Goal: Task Accomplishment & Management: Manage account settings

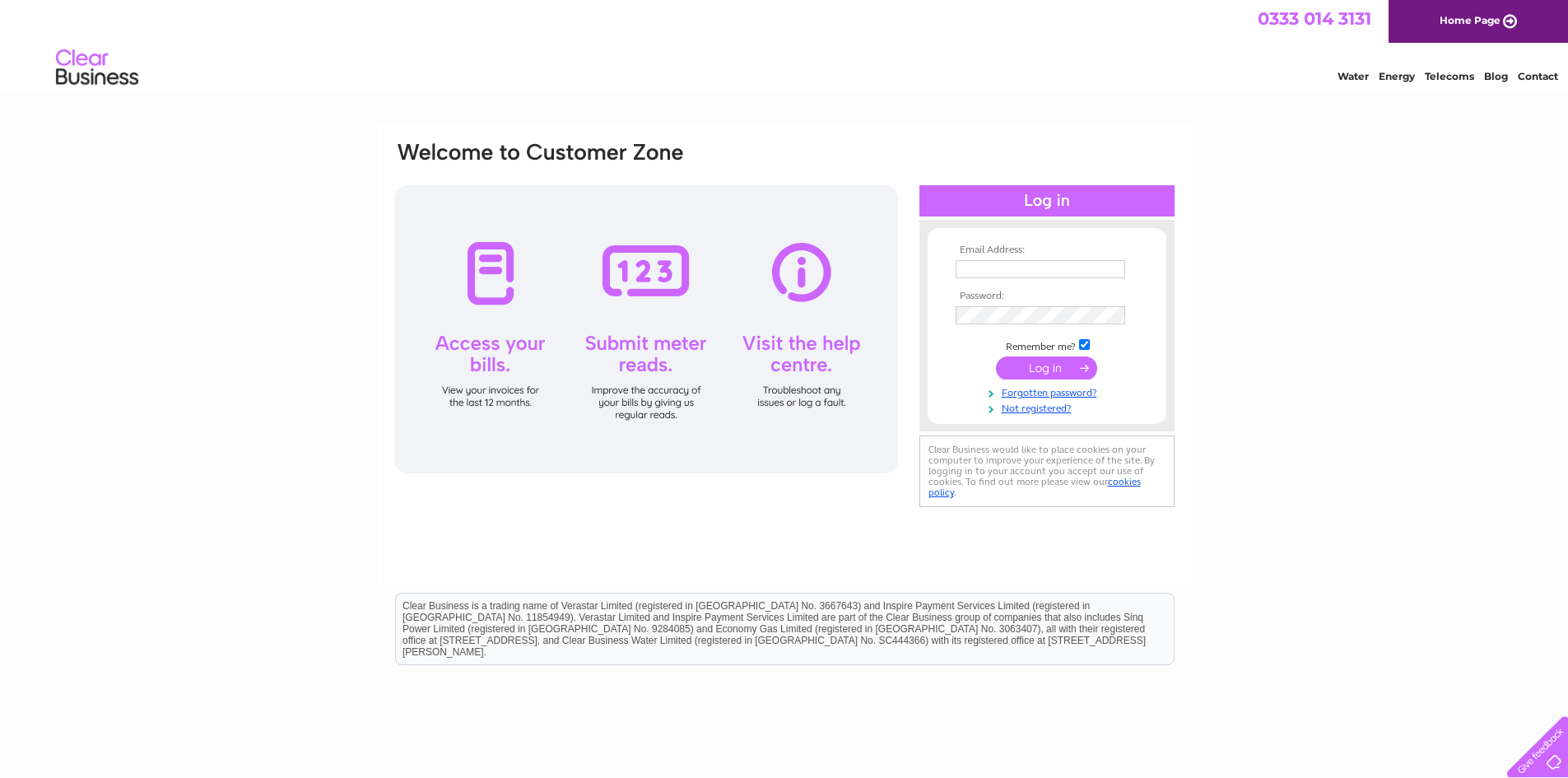
click at [972, 274] on input "text" at bounding box center [1041, 269] width 170 height 18
type input "info@asautotech.co.uk"
click at [1024, 374] on input "submit" at bounding box center [1047, 368] width 101 height 23
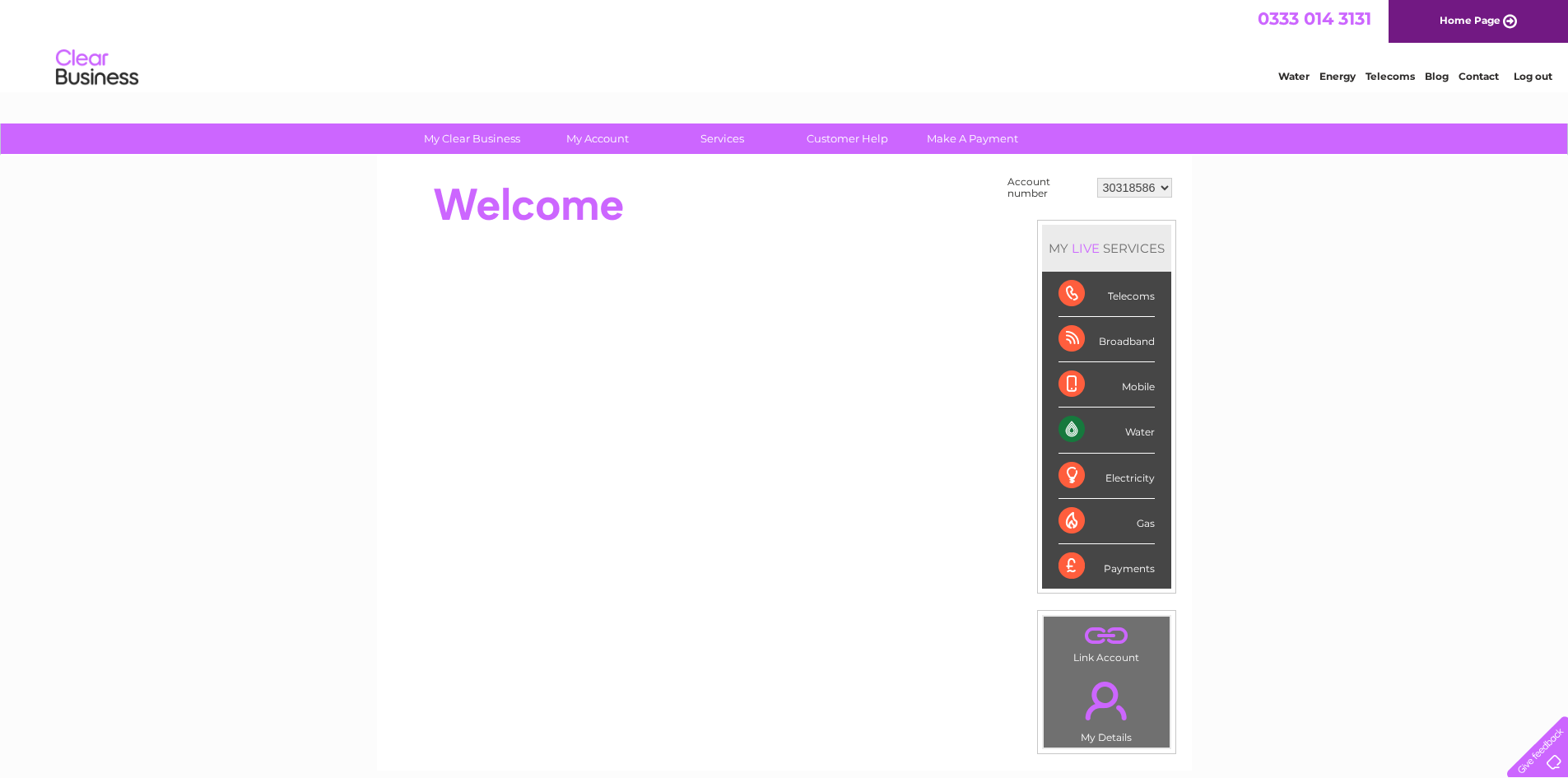
drag, startPoint x: 1143, startPoint y: 416, endPoint x: 1146, endPoint y: 428, distance: 12.4
click at [1145, 418] on div "Water" at bounding box center [1106, 429] width 96 height 45
click at [1147, 430] on div "Water" at bounding box center [1106, 429] width 96 height 45
click at [1075, 431] on div "Water" at bounding box center [1106, 429] width 96 height 45
click at [1294, 73] on link "Water" at bounding box center [1294, 76] width 31 height 12
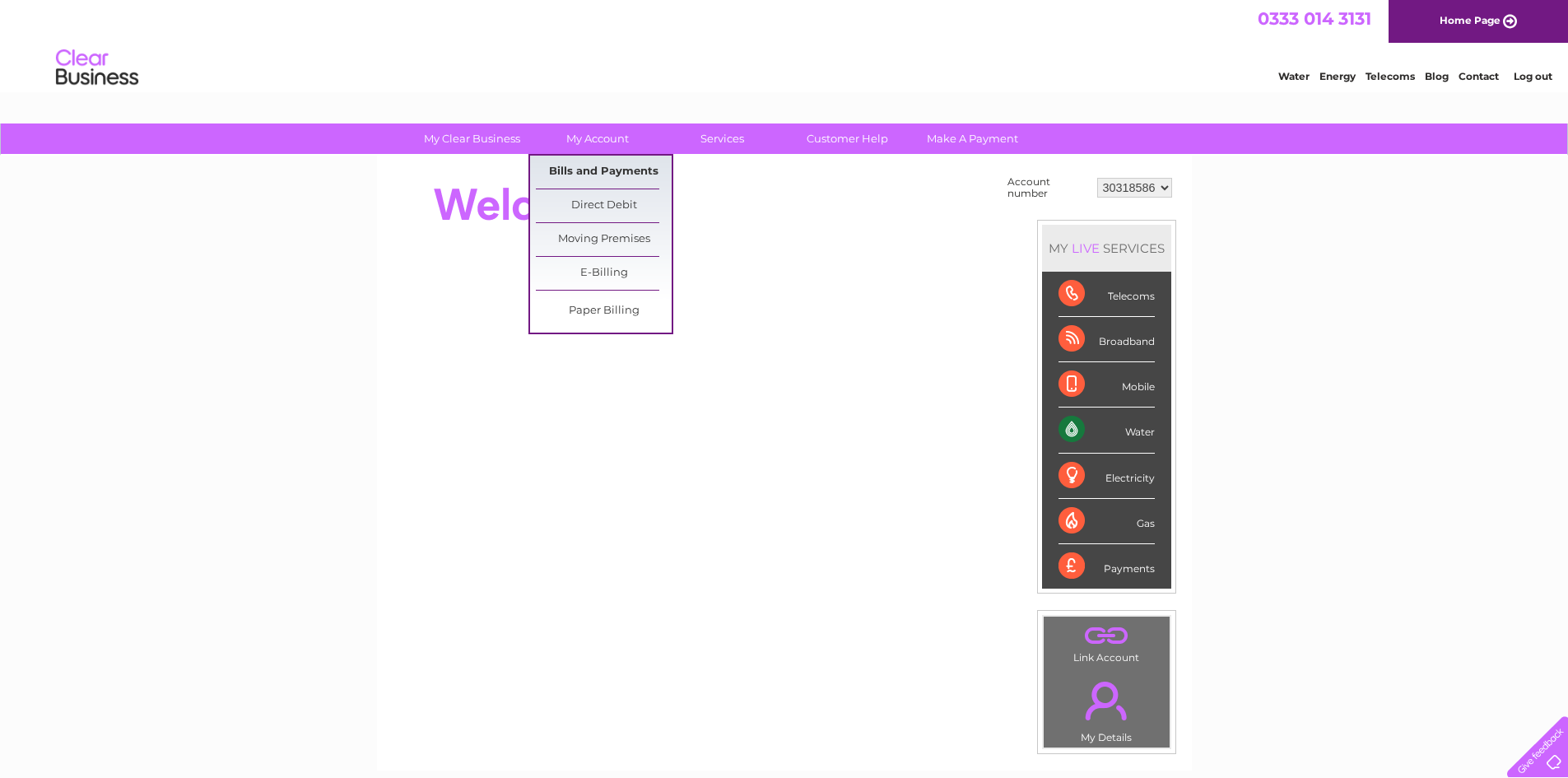
click at [607, 161] on link "Bills and Payments" at bounding box center [603, 172] width 135 height 33
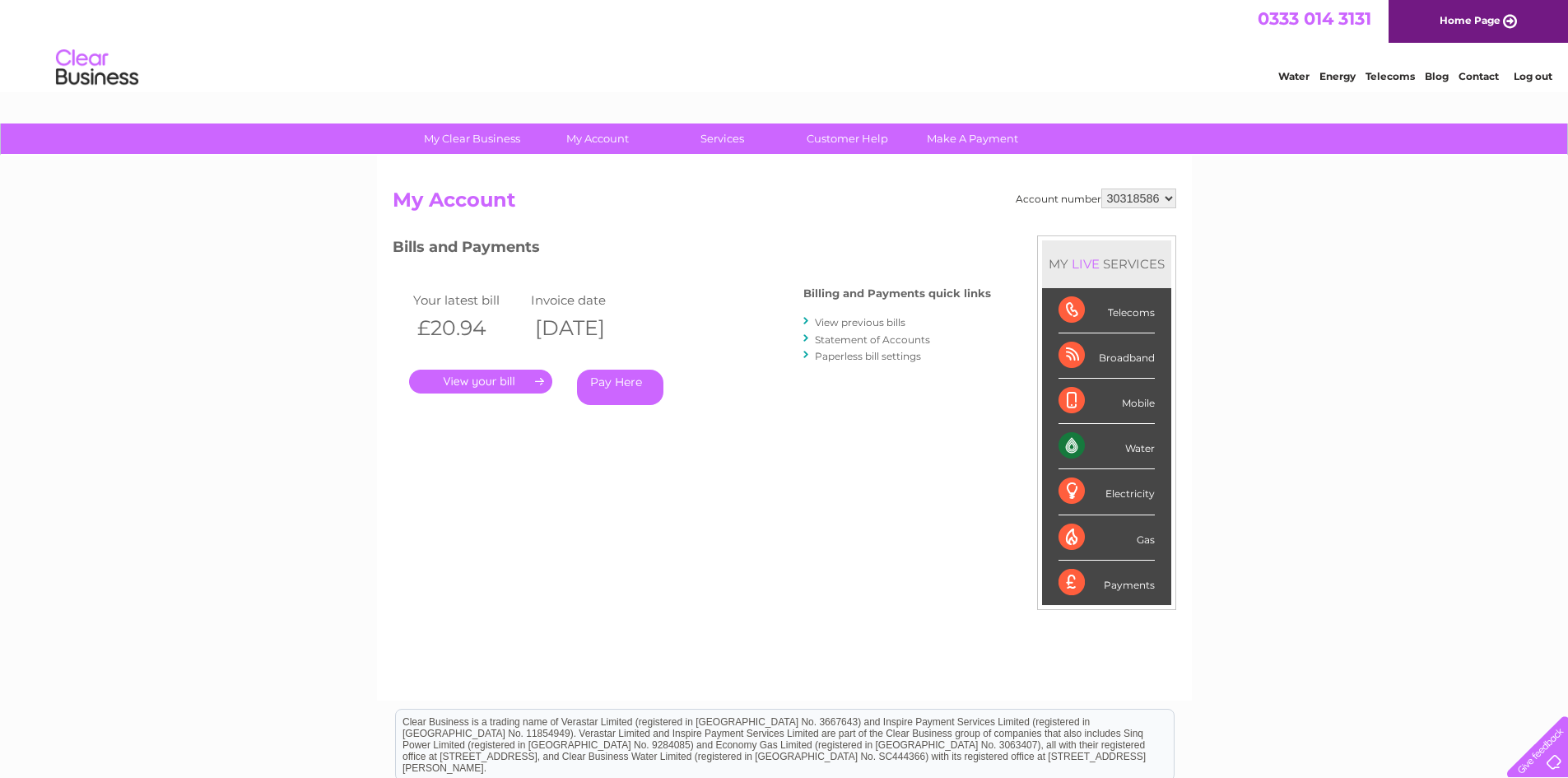
click at [482, 382] on link "." at bounding box center [480, 381] width 143 height 24
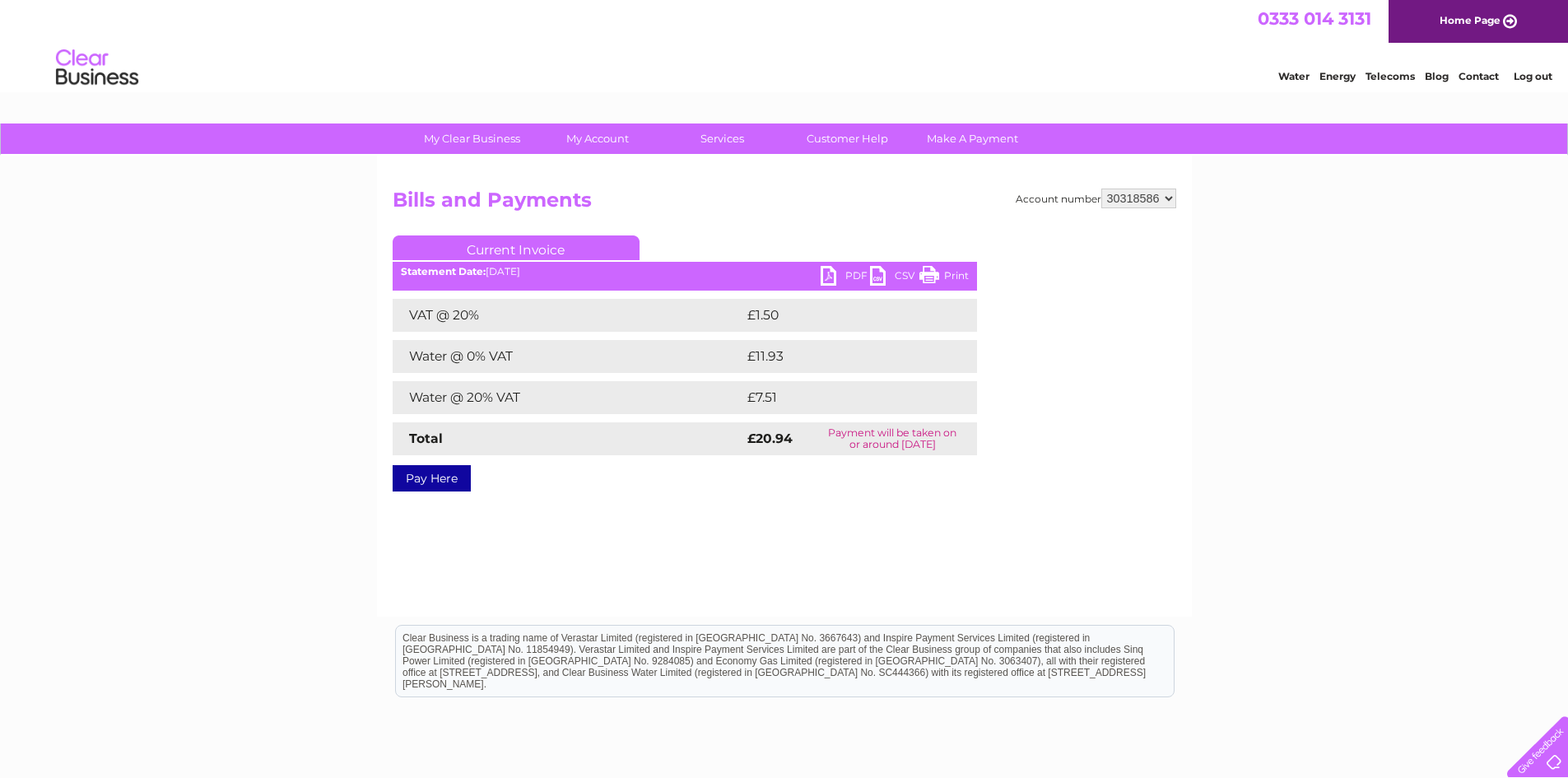
click at [850, 271] on link "PDF" at bounding box center [845, 277] width 50 height 24
click at [1546, 77] on link "Log out" at bounding box center [1533, 76] width 39 height 12
